Goal: Task Accomplishment & Management: Manage account settings

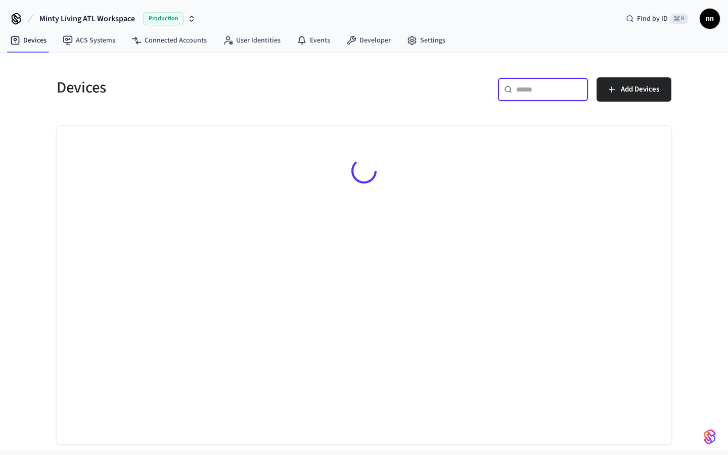
click at [532, 93] on input "text" at bounding box center [549, 89] width 66 height 10
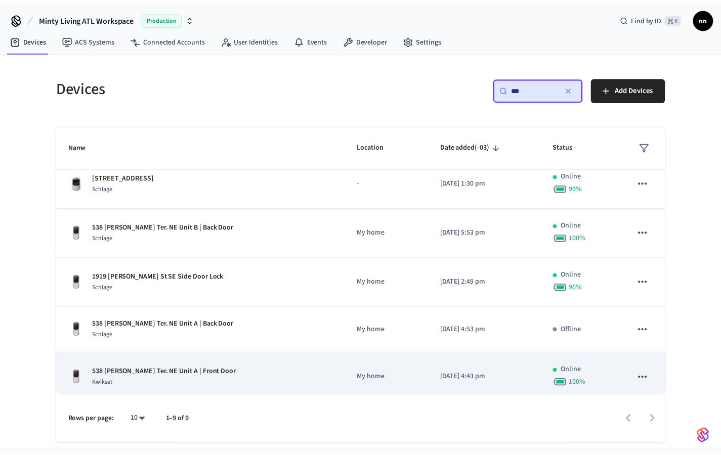
scroll to position [31, 0]
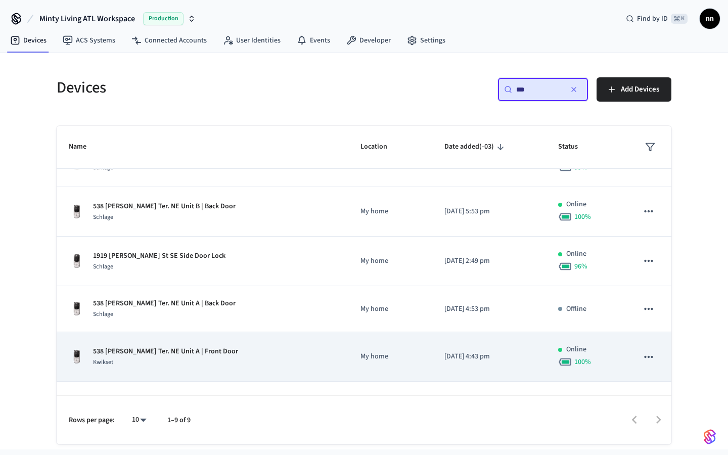
type input "***"
click at [181, 360] on div "Kwikset" at bounding box center [165, 362] width 145 height 11
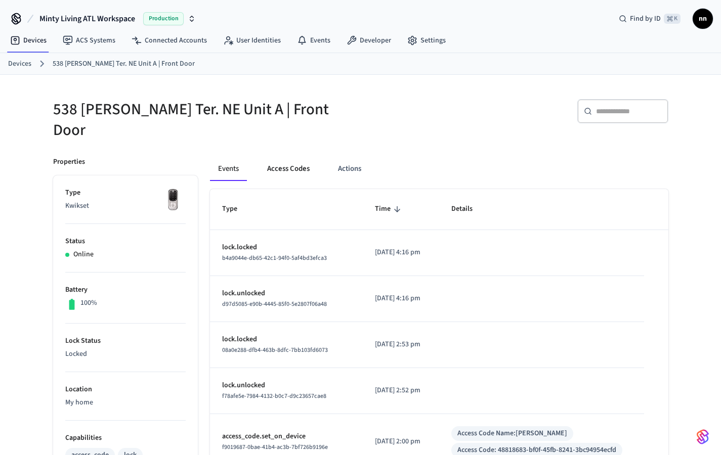
click at [285, 161] on button "Access Codes" at bounding box center [288, 169] width 59 height 24
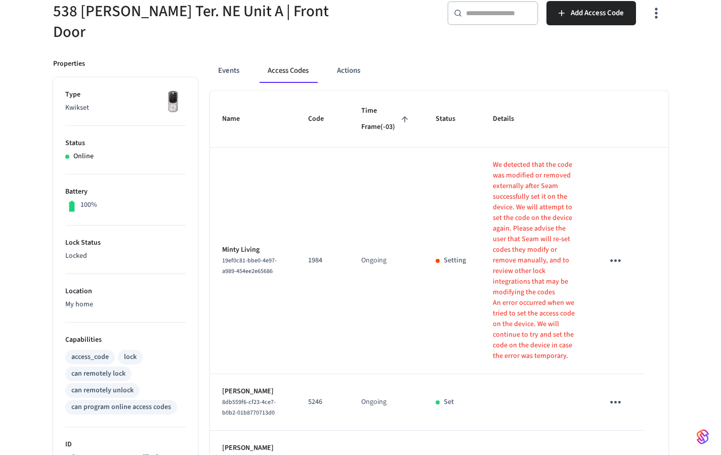
scroll to position [35, 0]
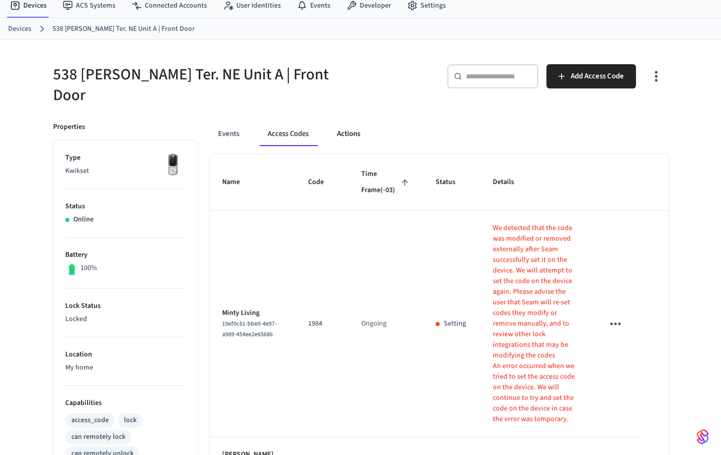
click at [357, 125] on button "Actions" at bounding box center [348, 134] width 39 height 24
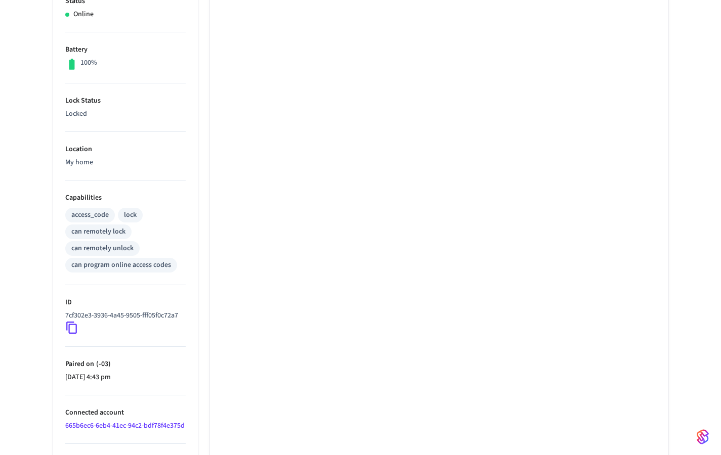
scroll to position [0, 0]
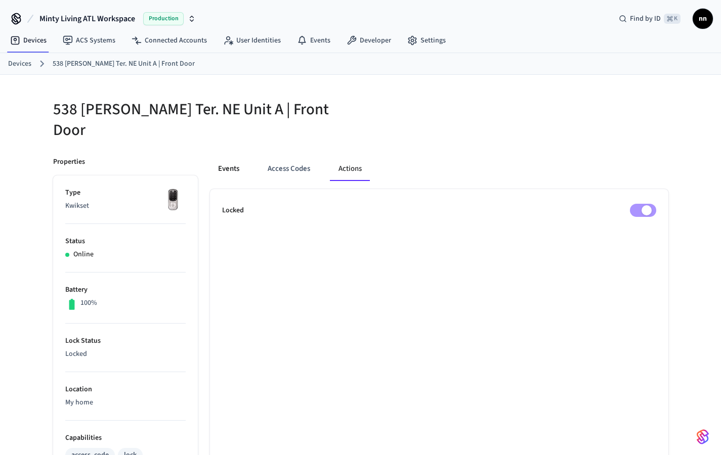
click at [238, 162] on button "Events" at bounding box center [228, 169] width 37 height 24
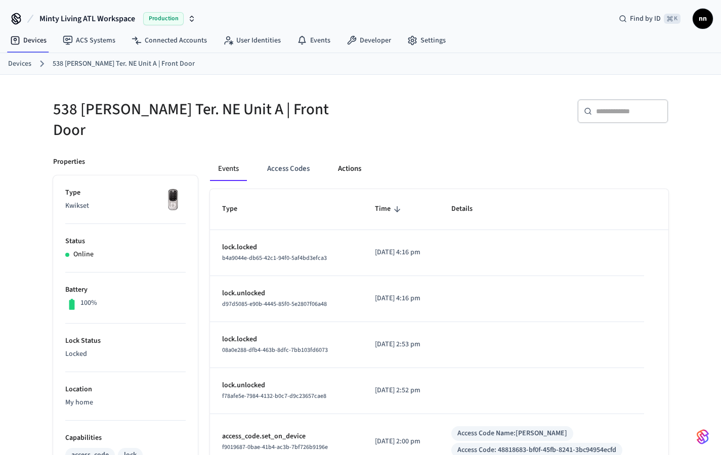
click at [350, 160] on button "Actions" at bounding box center [349, 169] width 39 height 24
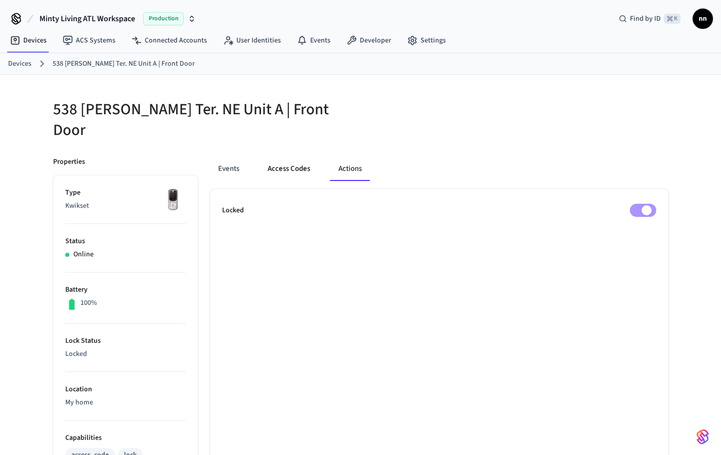
click at [299, 161] on button "Access Codes" at bounding box center [288, 169] width 59 height 24
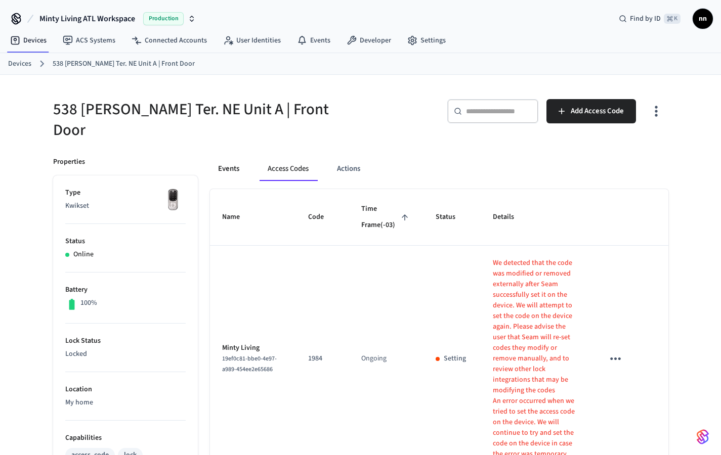
click at [228, 158] on button "Events" at bounding box center [228, 169] width 37 height 24
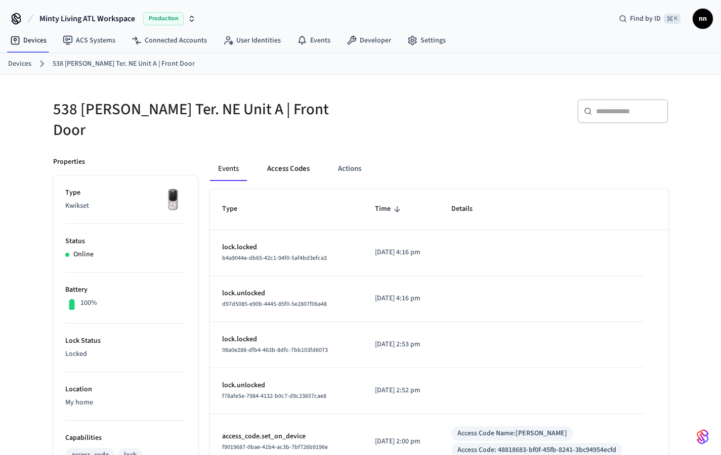
click at [294, 157] on button "Access Codes" at bounding box center [288, 169] width 59 height 24
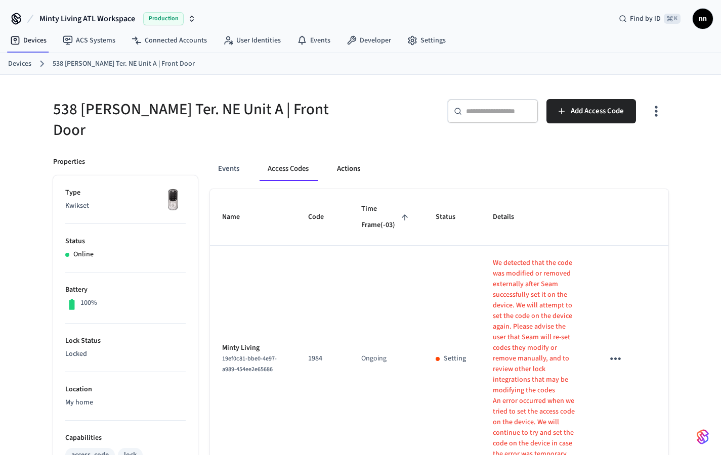
click at [349, 158] on button "Actions" at bounding box center [348, 169] width 39 height 24
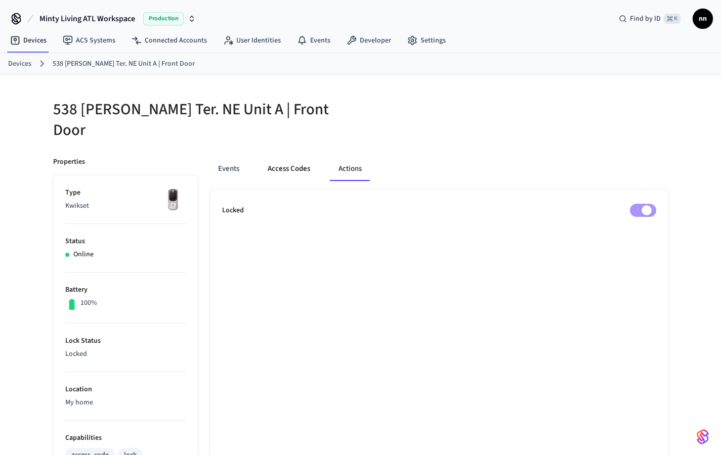
click at [292, 168] on button "Access Codes" at bounding box center [288, 169] width 59 height 24
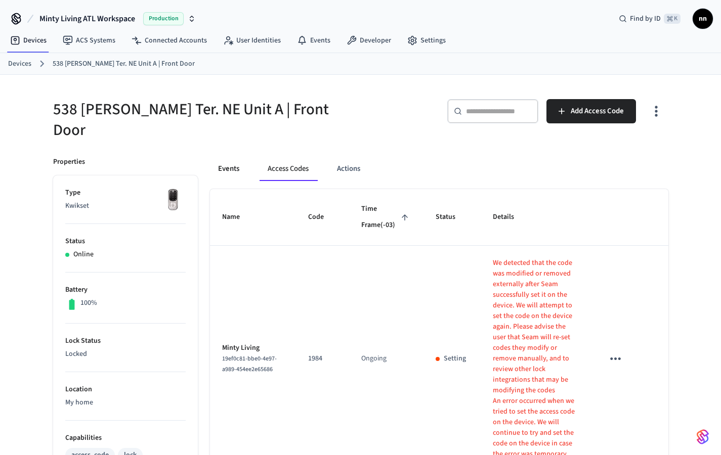
click at [223, 157] on button "Events" at bounding box center [228, 169] width 37 height 24
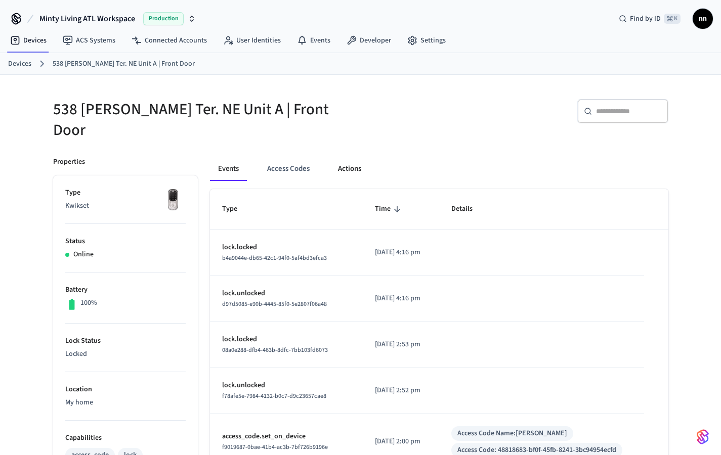
click at [355, 157] on button "Actions" at bounding box center [349, 169] width 39 height 24
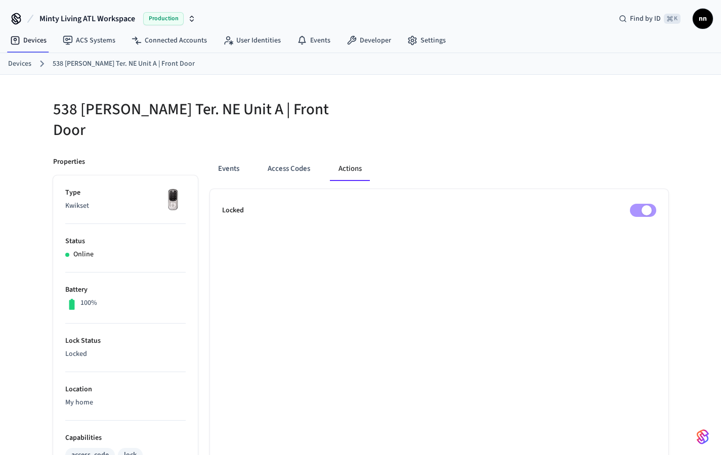
click at [634, 204] on span at bounding box center [643, 210] width 26 height 13
